Goal: Complete application form

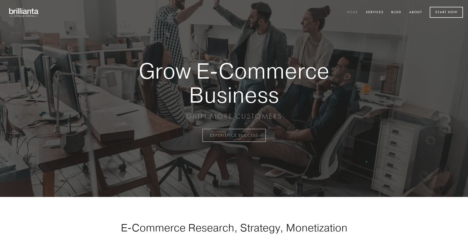
scroll to position [1328, 0]
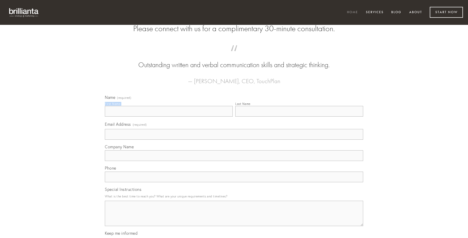
type input "[PERSON_NAME]"
click at [299, 116] on input "Last Name" at bounding box center [299, 111] width 128 height 11
type input "[PERSON_NAME]"
click at [234, 140] on input "Email Address (required)" at bounding box center [234, 134] width 258 height 11
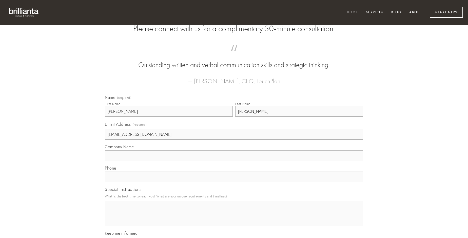
type input "[EMAIL_ADDRESS][DOMAIN_NAME]"
click at [234, 161] on input "Company Name" at bounding box center [234, 155] width 258 height 11
type input "adfero"
click at [234, 182] on input "text" at bounding box center [234, 176] width 258 height 11
click at [234, 218] on textarea "Special Instructions" at bounding box center [234, 213] width 258 height 25
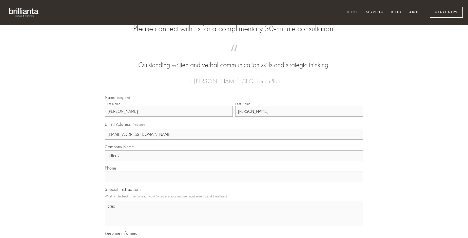
type textarea "creo"
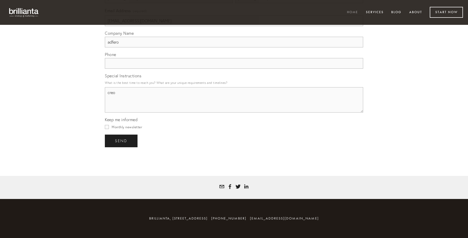
click at [122, 141] on span "send" at bounding box center [121, 141] width 12 height 5
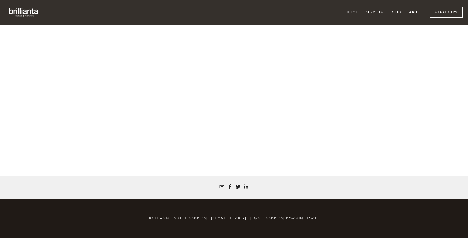
scroll to position [1321, 0]
